Goal: Task Accomplishment & Management: Manage account settings

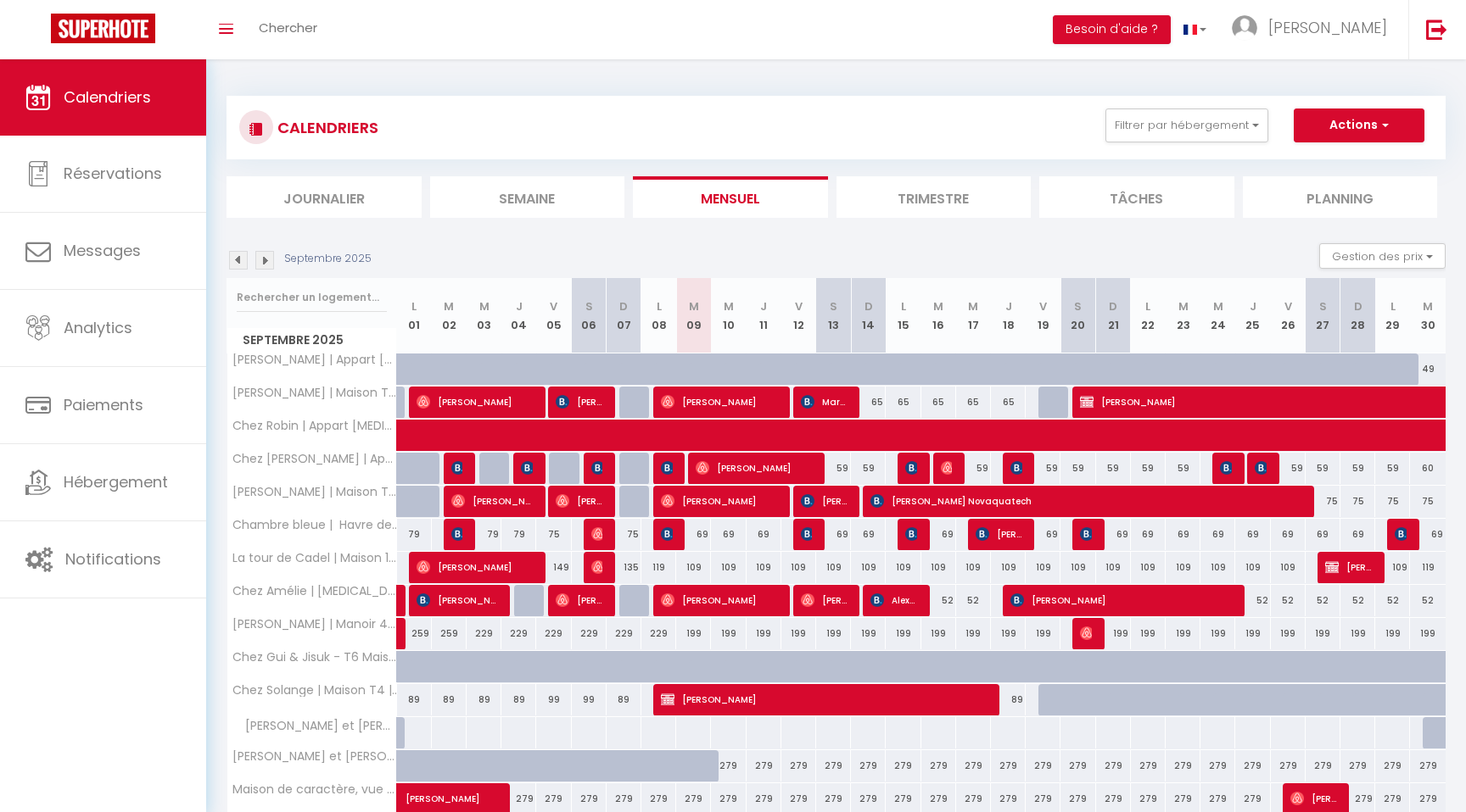
click at [132, 89] on span "Calendriers" at bounding box center [107, 97] width 87 height 21
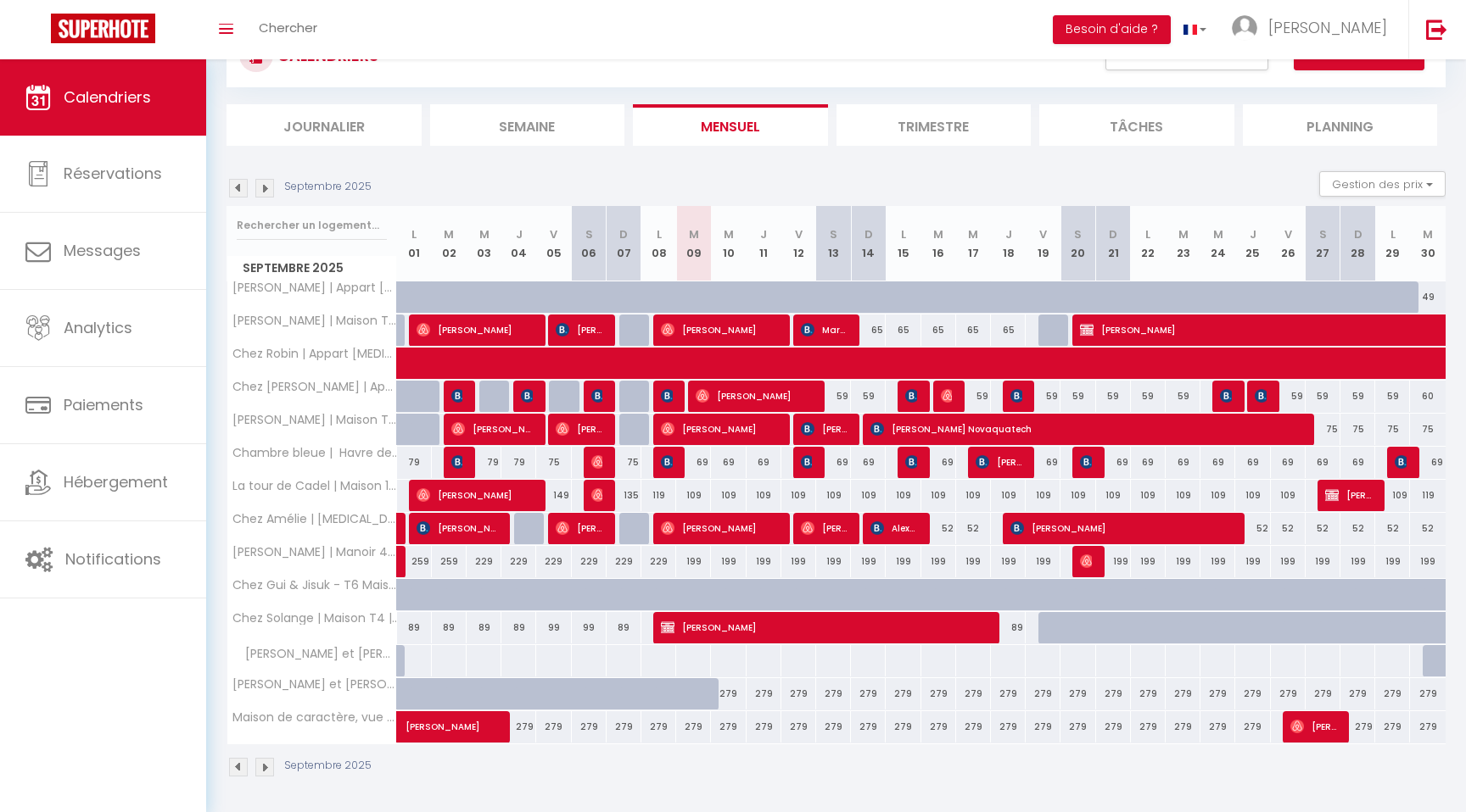
scroll to position [73, 0]
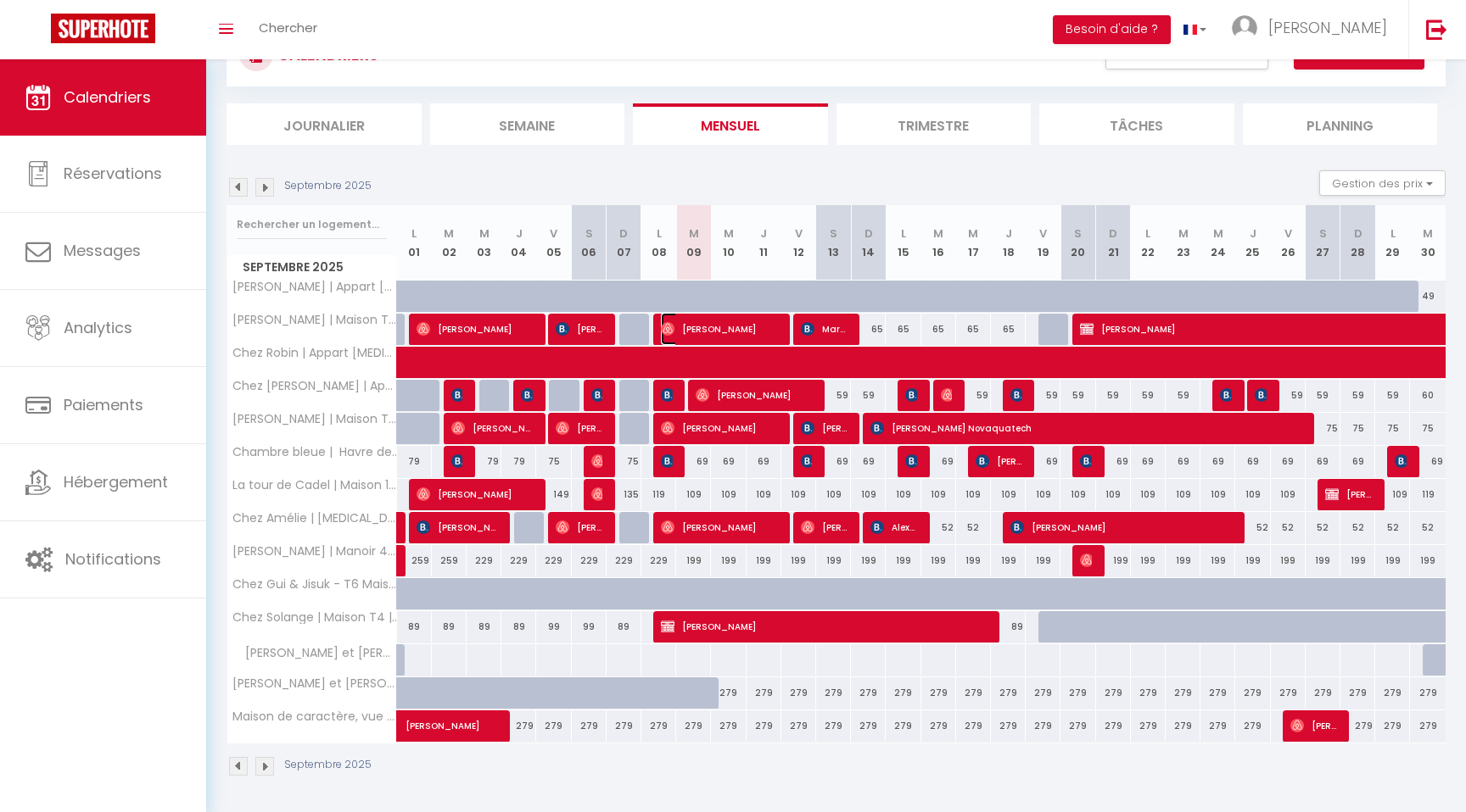
click at [710, 327] on span "[PERSON_NAME]" at bounding box center [718, 329] width 116 height 32
select select "OK"
select select "0"
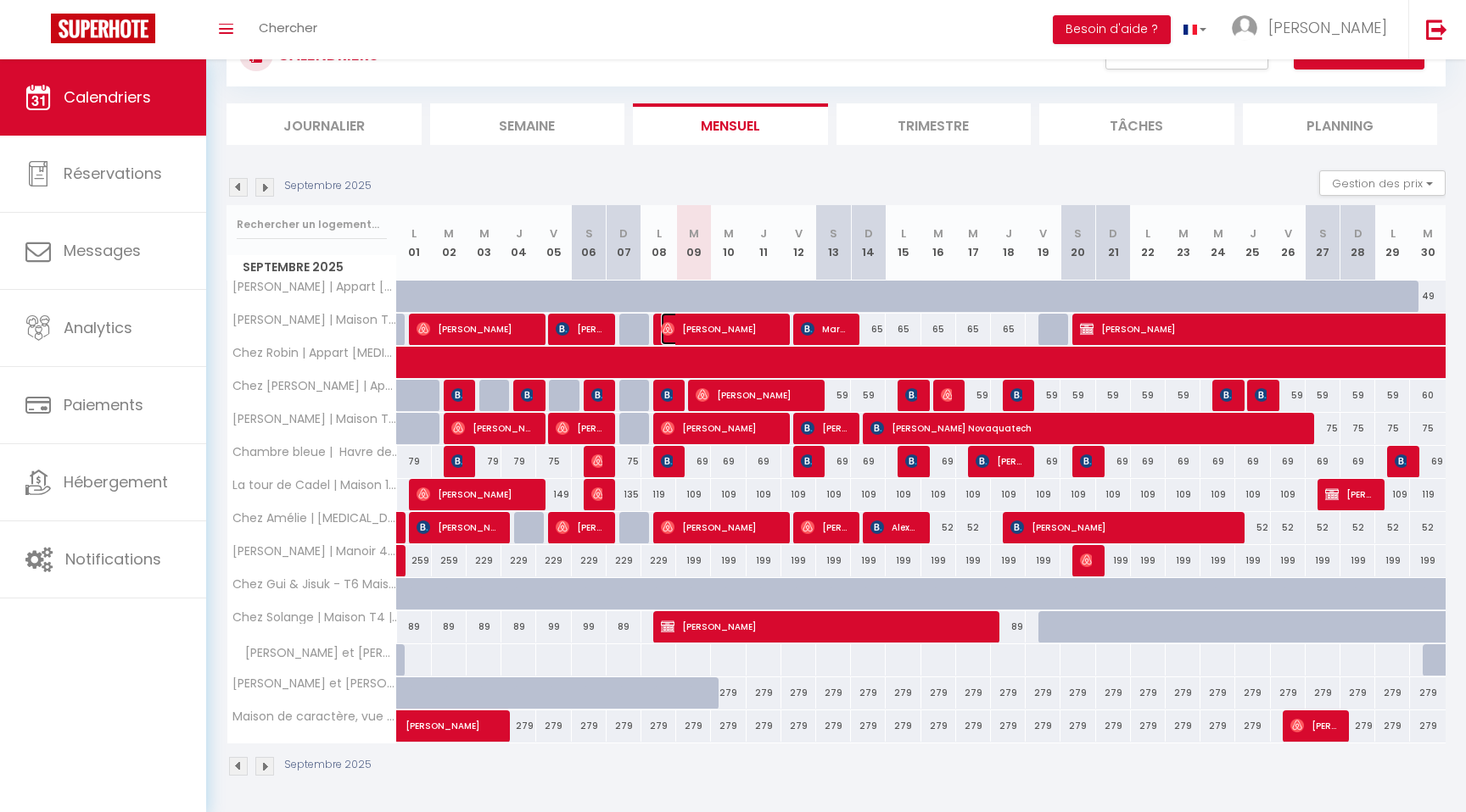
select select "1"
select select
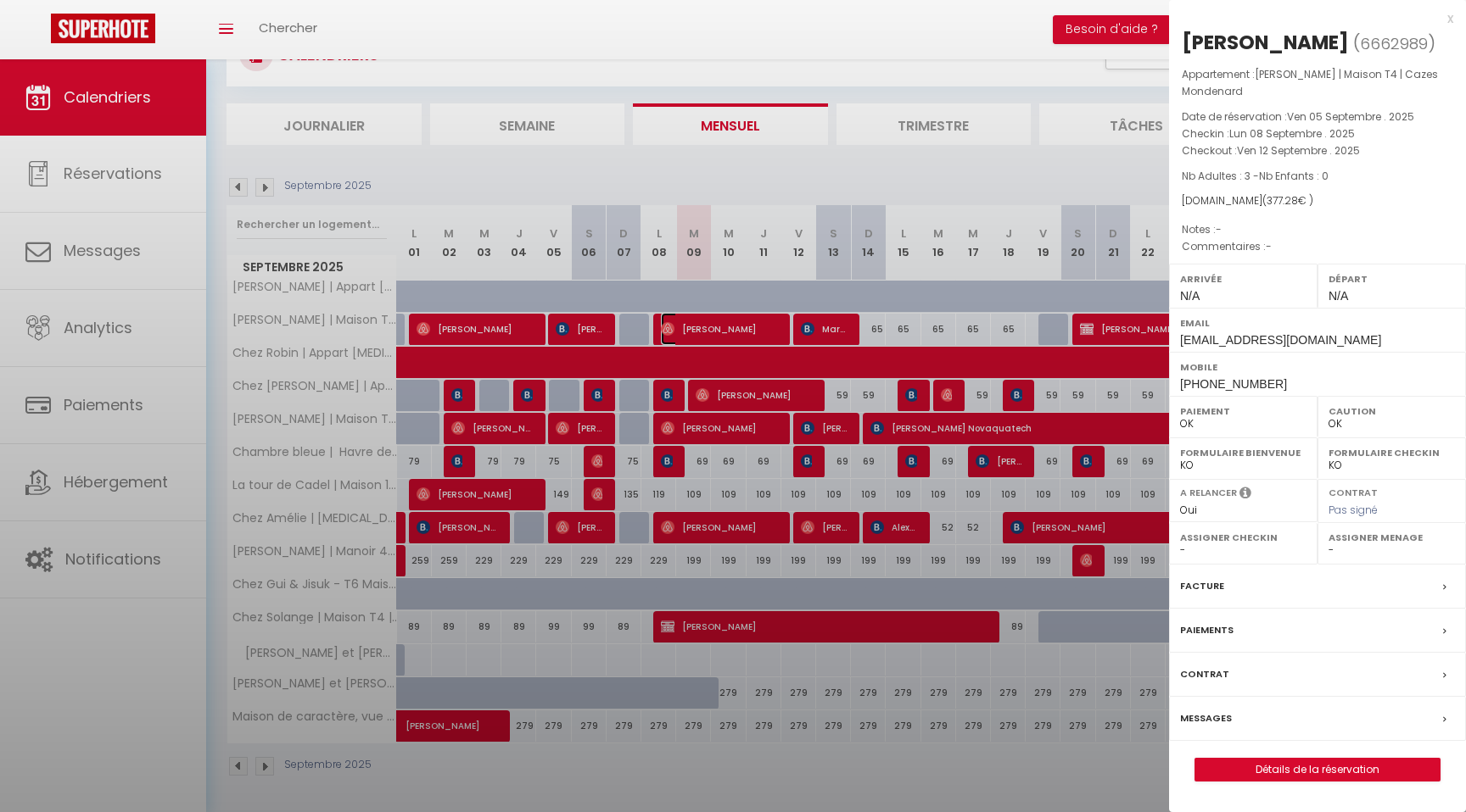
select select "42892"
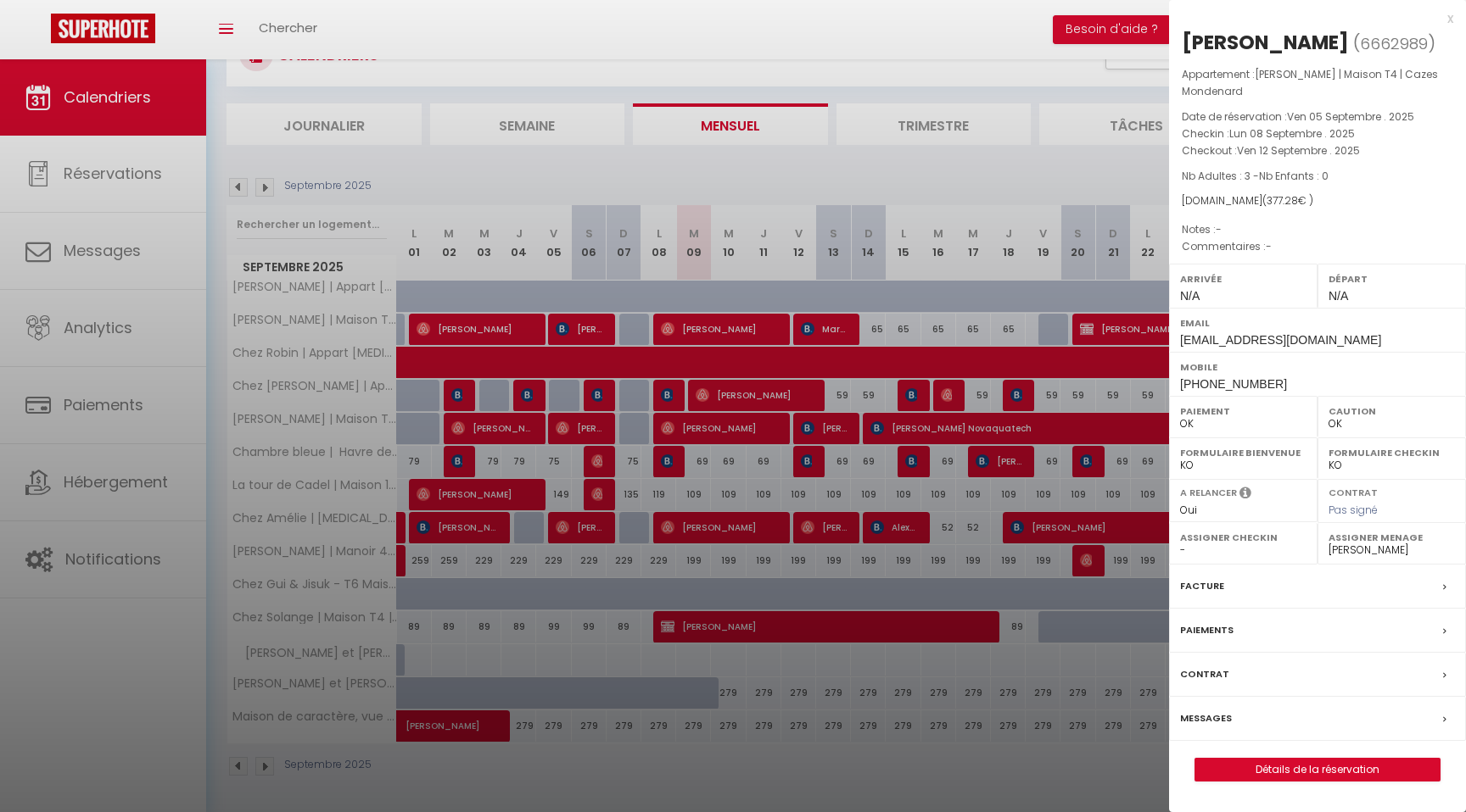
click at [1450, 19] on div "x" at bounding box center [1310, 19] width 284 height 21
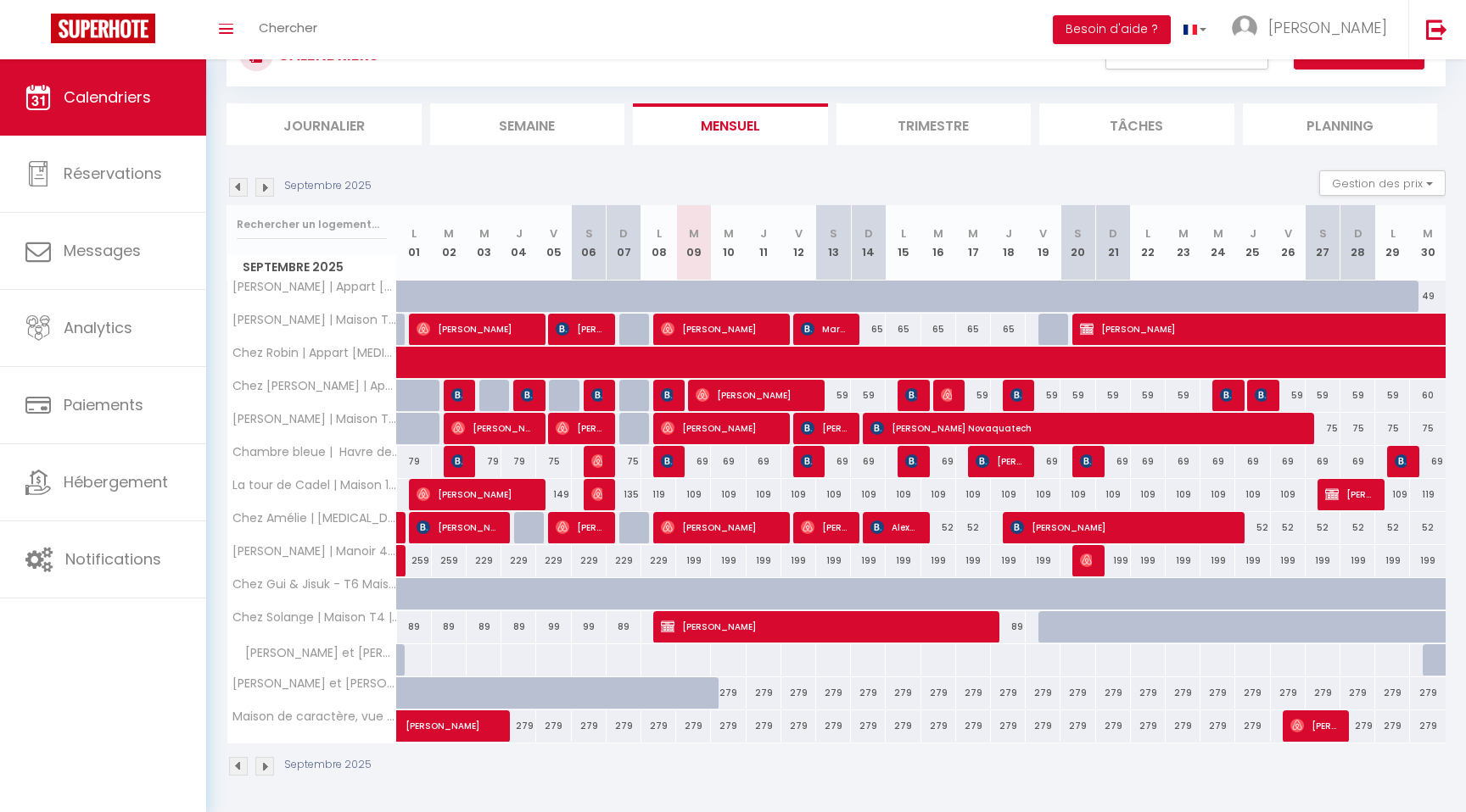
scroll to position [0, 0]
